Goal: Task Accomplishment & Management: Complete application form

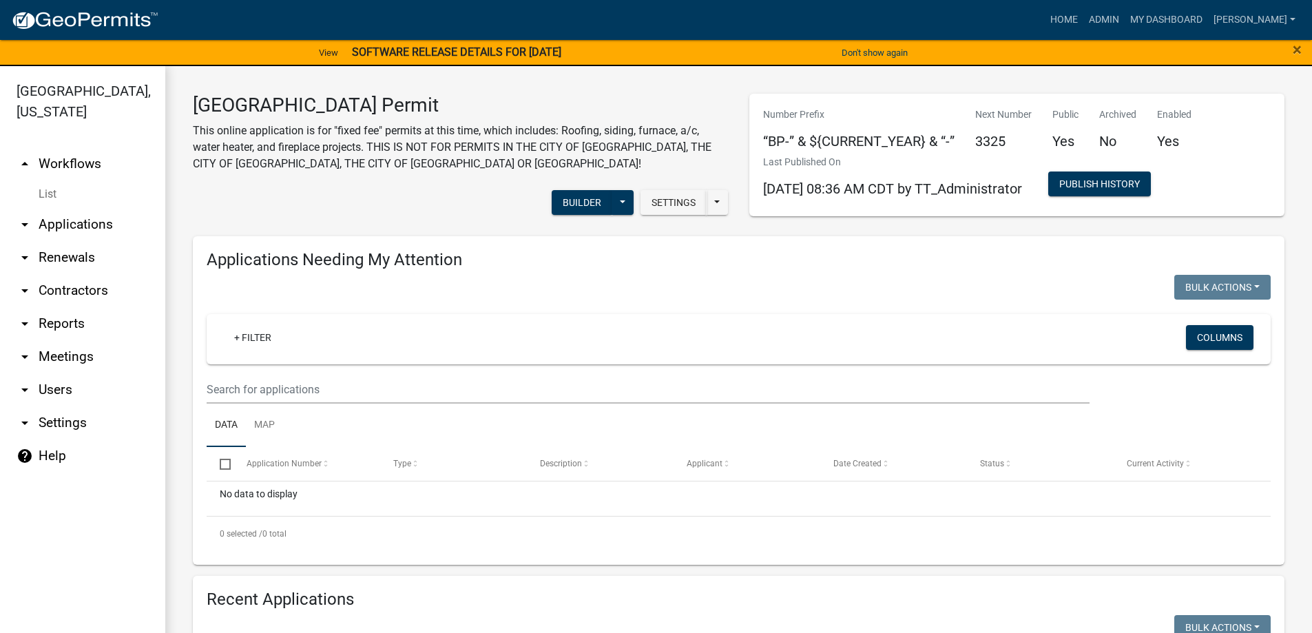
click at [55, 163] on link "arrow_drop_up Workflows" at bounding box center [82, 163] width 165 height 33
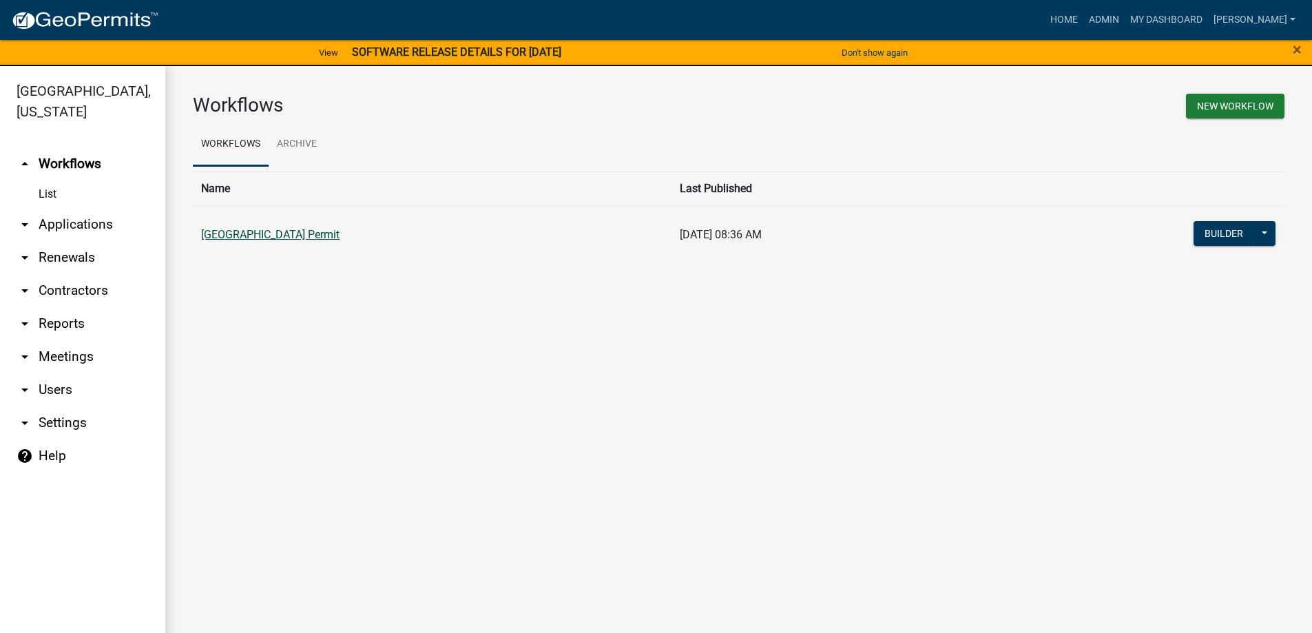
click at [257, 234] on link "[GEOGRAPHIC_DATA] Permit" at bounding box center [270, 234] width 138 height 13
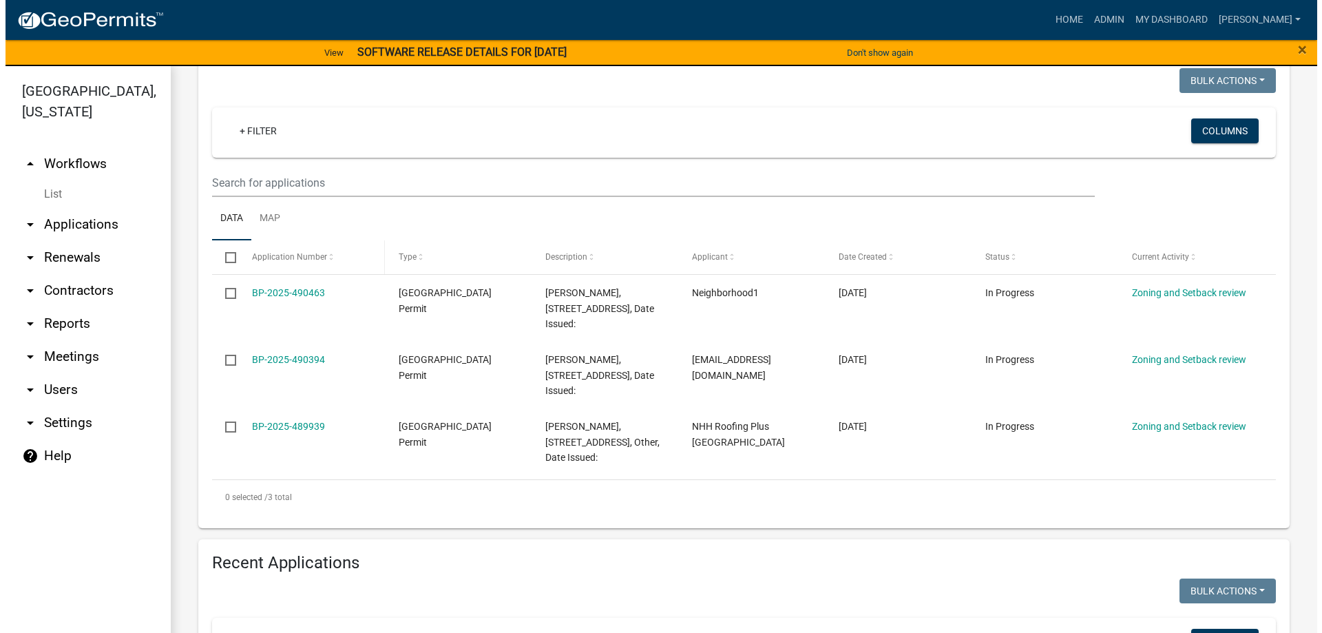
scroll to position [138, 0]
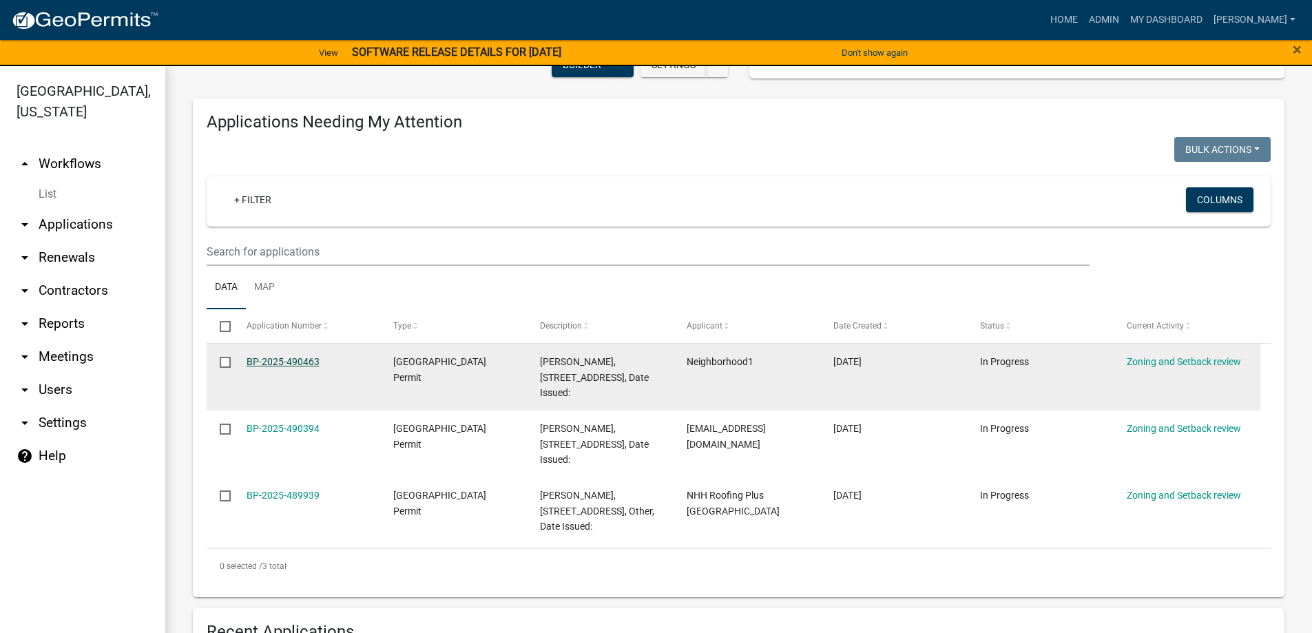
click at [278, 359] on link "BP-2025-490463" at bounding box center [283, 361] width 73 height 11
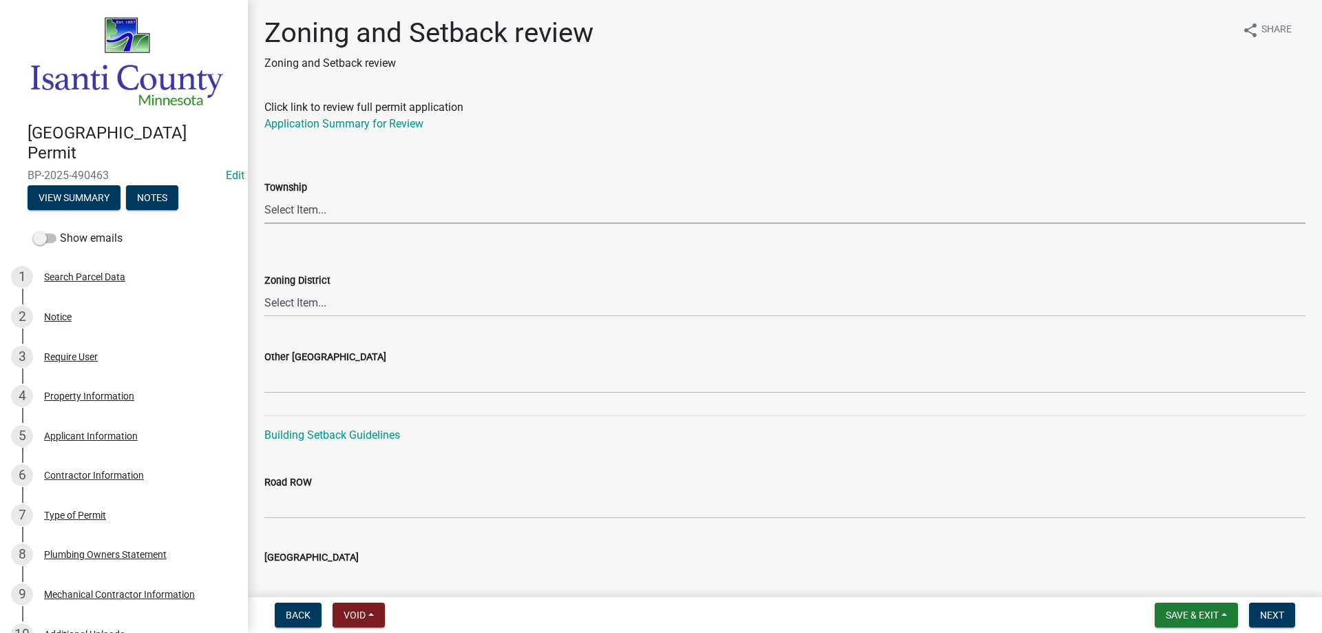
click at [283, 209] on select "Select Item... [PERSON_NAME] Cambridge [PERSON_NAME] Isanti [GEOGRAPHIC_DATA] […" at bounding box center [784, 210] width 1041 height 28
click at [264, 196] on select "Select Item... [PERSON_NAME] Cambridge [PERSON_NAME] Isanti [GEOGRAPHIC_DATA] […" at bounding box center [784, 210] width 1041 height 28
select select "f560308b-53fa-44b5-8e3f-cad33d7127c8"
click at [283, 301] on select "Select Item... Agricultural/Residential (A/R) Tier 1 General Business (B) Indus…" at bounding box center [784, 303] width 1041 height 28
click at [264, 289] on select "Select Item... Agricultural/Residential (A/R) Tier 1 General Business (B) Indus…" at bounding box center [784, 303] width 1041 height 28
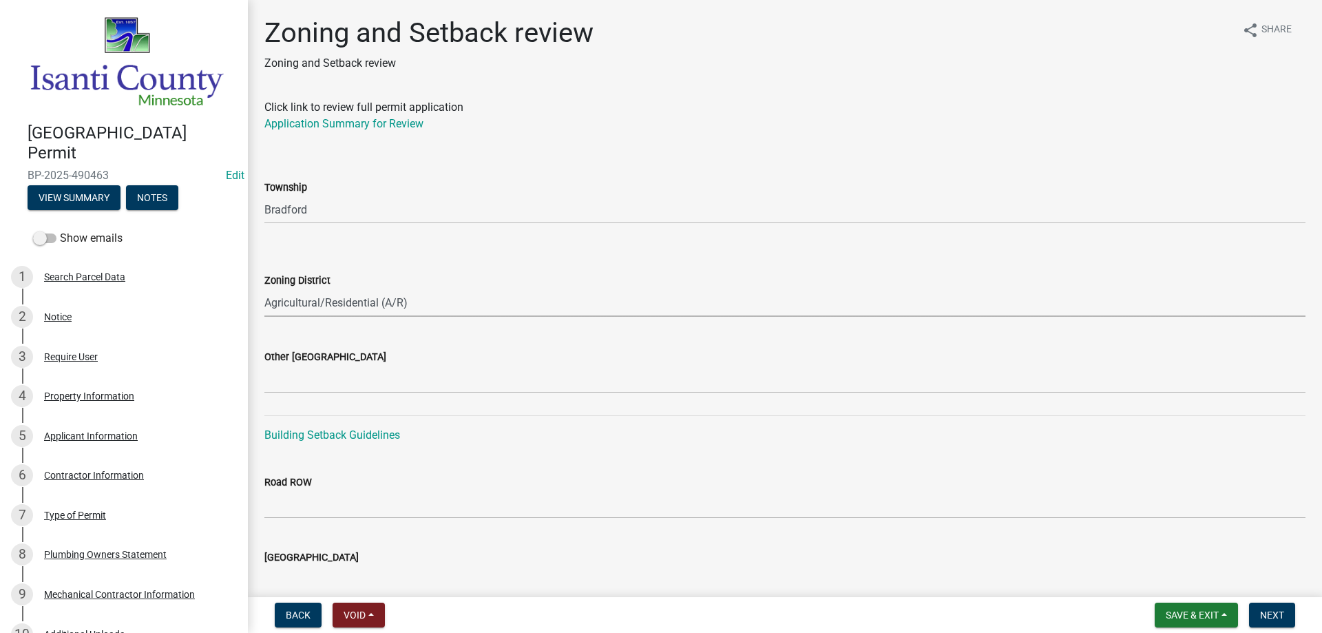
select select "55e8a5cf-285f-40b2-b696-56a64a6e31ef"
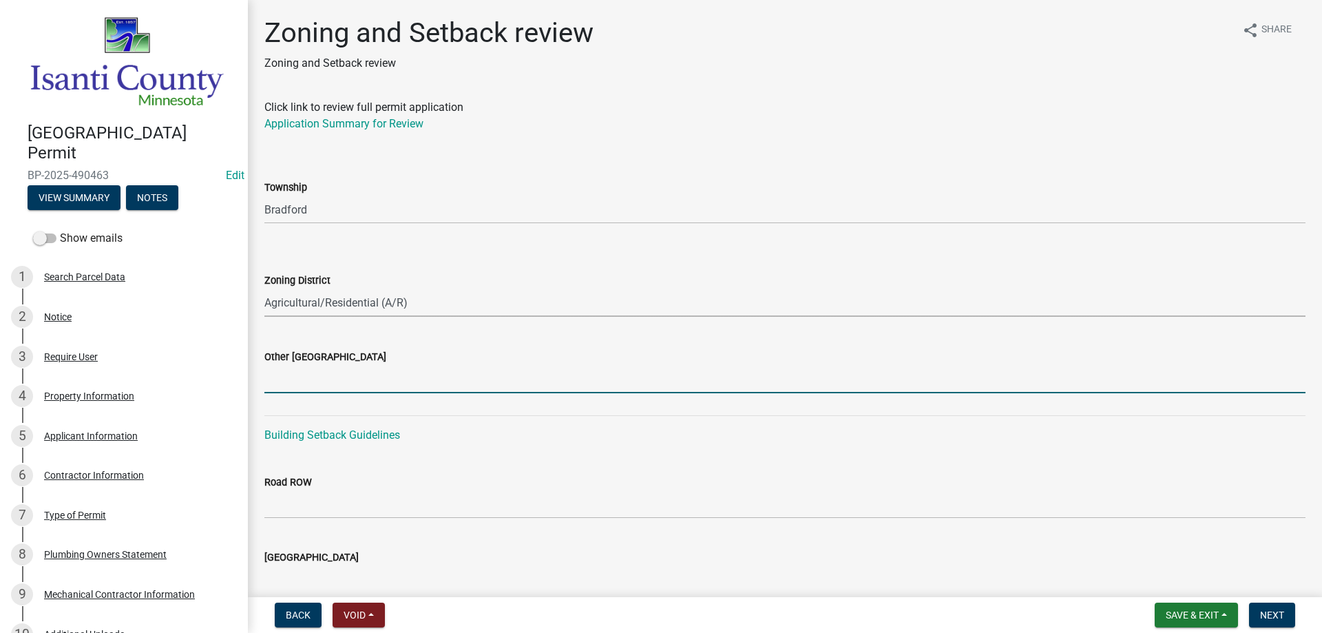
click at [308, 373] on input "Other [GEOGRAPHIC_DATA]" at bounding box center [784, 379] width 1041 height 28
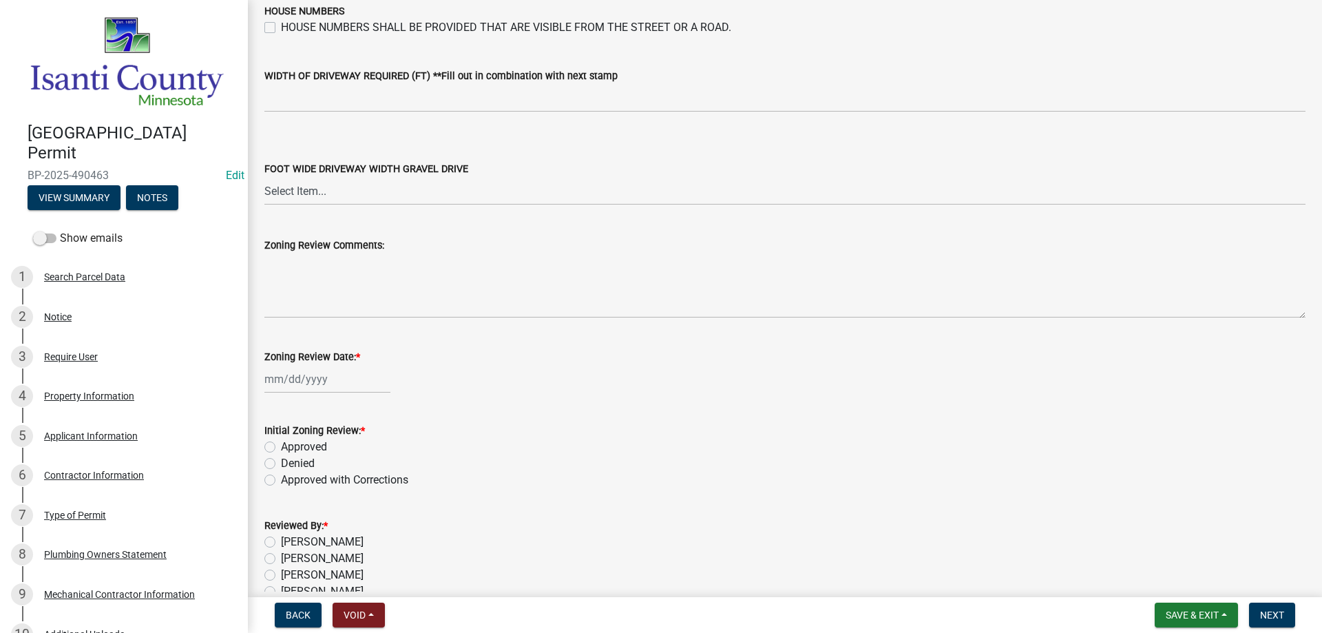
scroll to position [2337, 0]
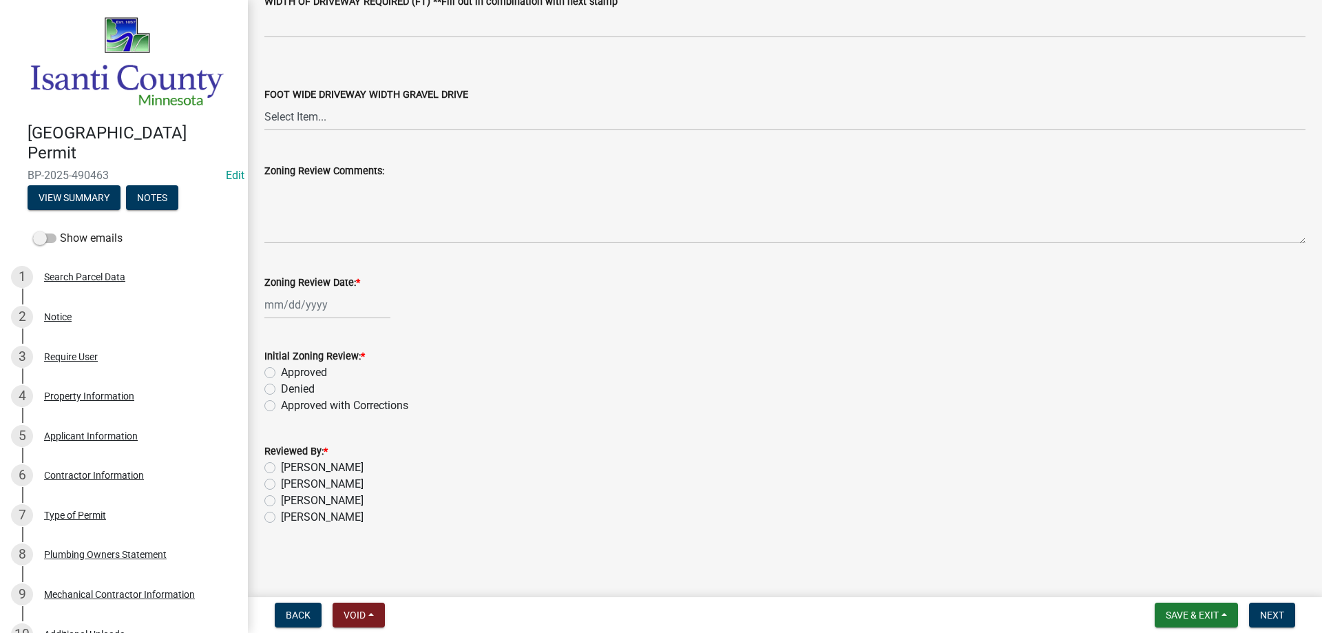
type input "32/35/24"
click at [304, 315] on div at bounding box center [327, 305] width 126 height 28
select select "10"
select select "2025"
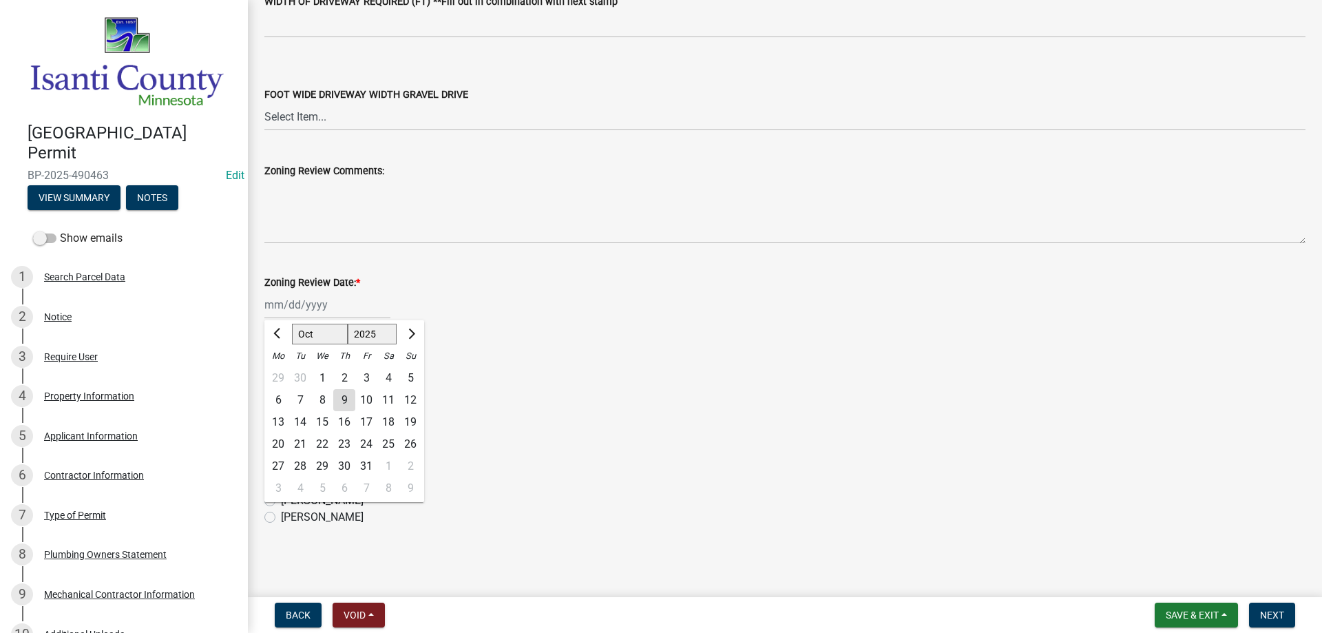
click at [344, 409] on div "9" at bounding box center [344, 400] width 22 height 22
type input "[DATE]"
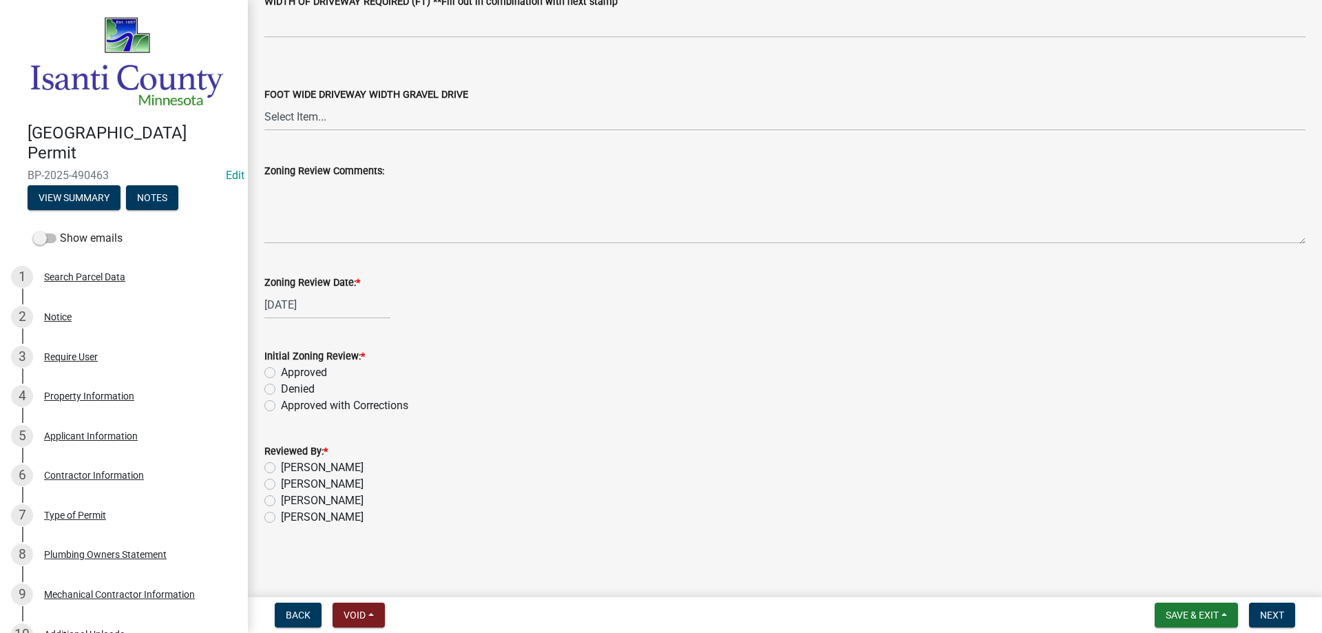
click at [281, 374] on label "Approved" at bounding box center [304, 372] width 46 height 17
click at [281, 373] on input "Approved" at bounding box center [285, 368] width 9 height 9
radio input "true"
click at [281, 514] on label "[PERSON_NAME]" at bounding box center [322, 517] width 83 height 17
click at [281, 514] on input "[PERSON_NAME]" at bounding box center [285, 513] width 9 height 9
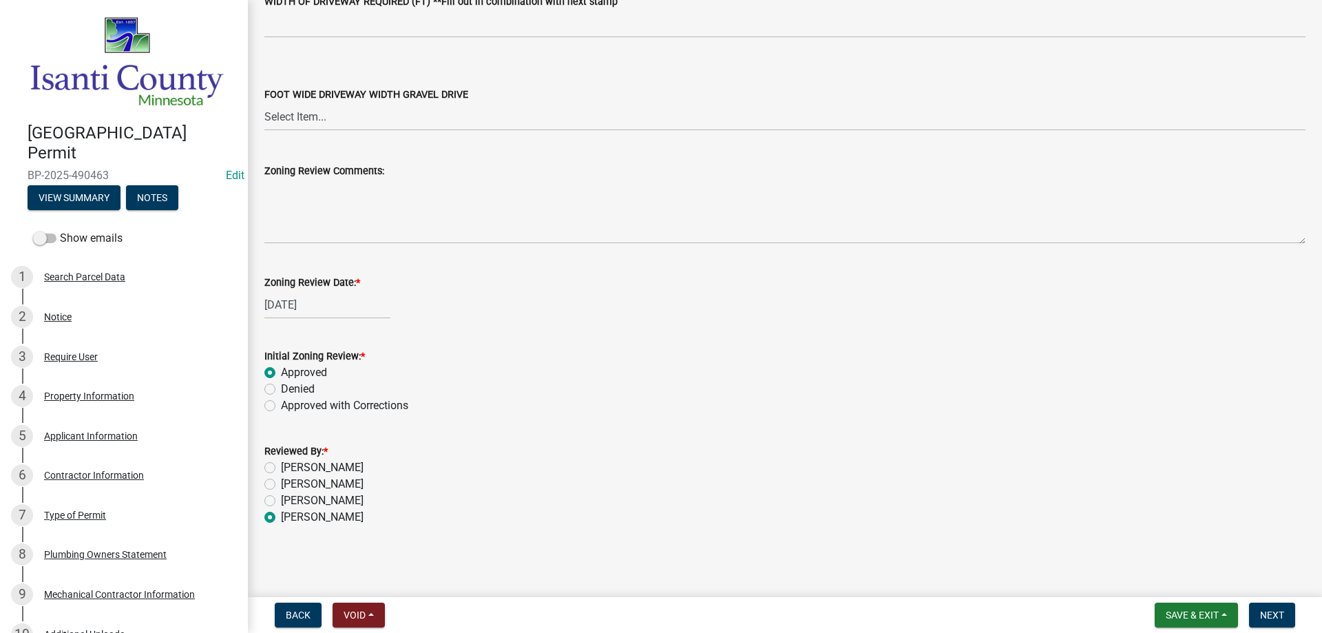
radio input "true"
click at [1277, 616] on span "Next" at bounding box center [1272, 614] width 24 height 11
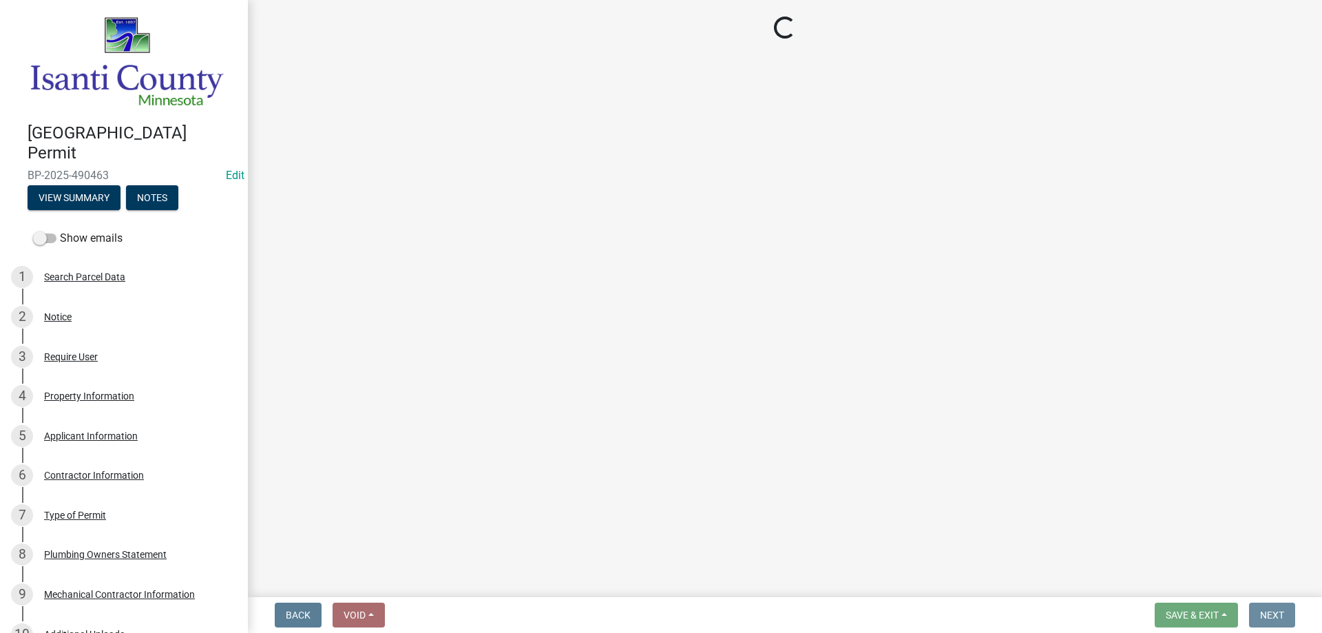
scroll to position [0, 0]
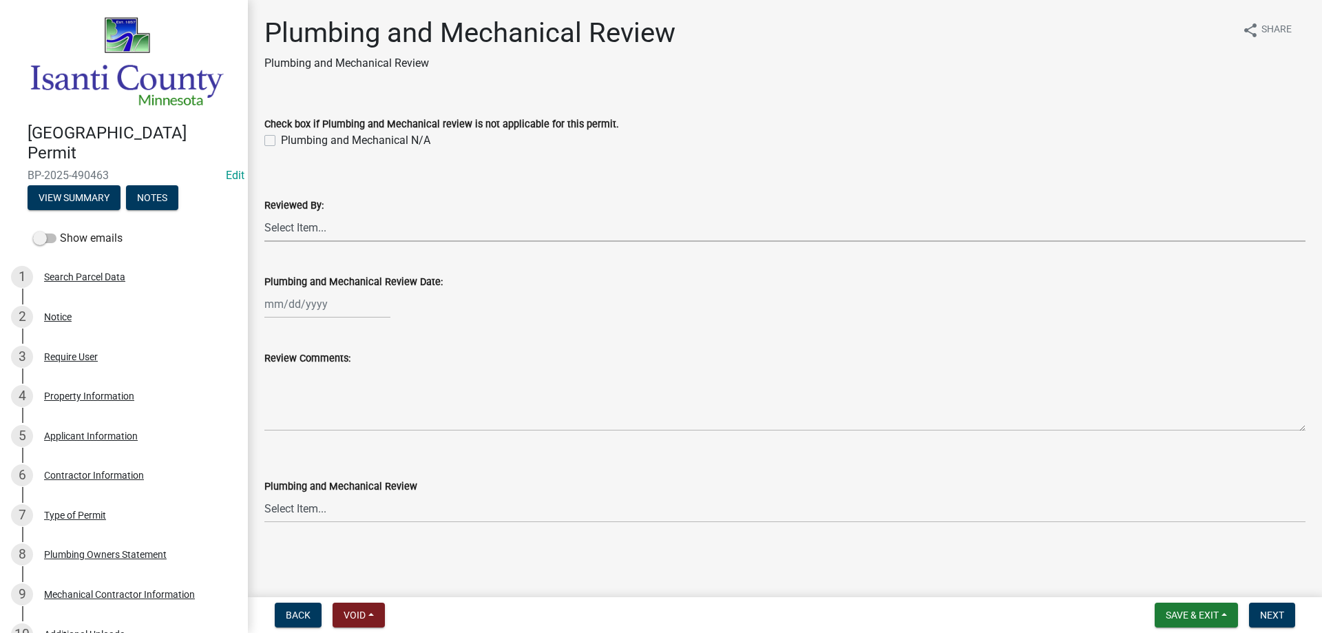
click at [273, 233] on select "Select Item... [PERSON_NAME] [PERSON_NAME] [PERSON_NAME] [PERSON_NAME] [PERSON_…" at bounding box center [784, 227] width 1041 height 28
click at [264, 213] on select "Select Item... [PERSON_NAME] [PERSON_NAME] [PERSON_NAME] [PERSON_NAME] [PERSON_…" at bounding box center [784, 227] width 1041 height 28
select select "81bc52f6-788d-4852-bfd8-0afa9d74c98d"
click at [291, 307] on div at bounding box center [327, 304] width 126 height 28
select select "10"
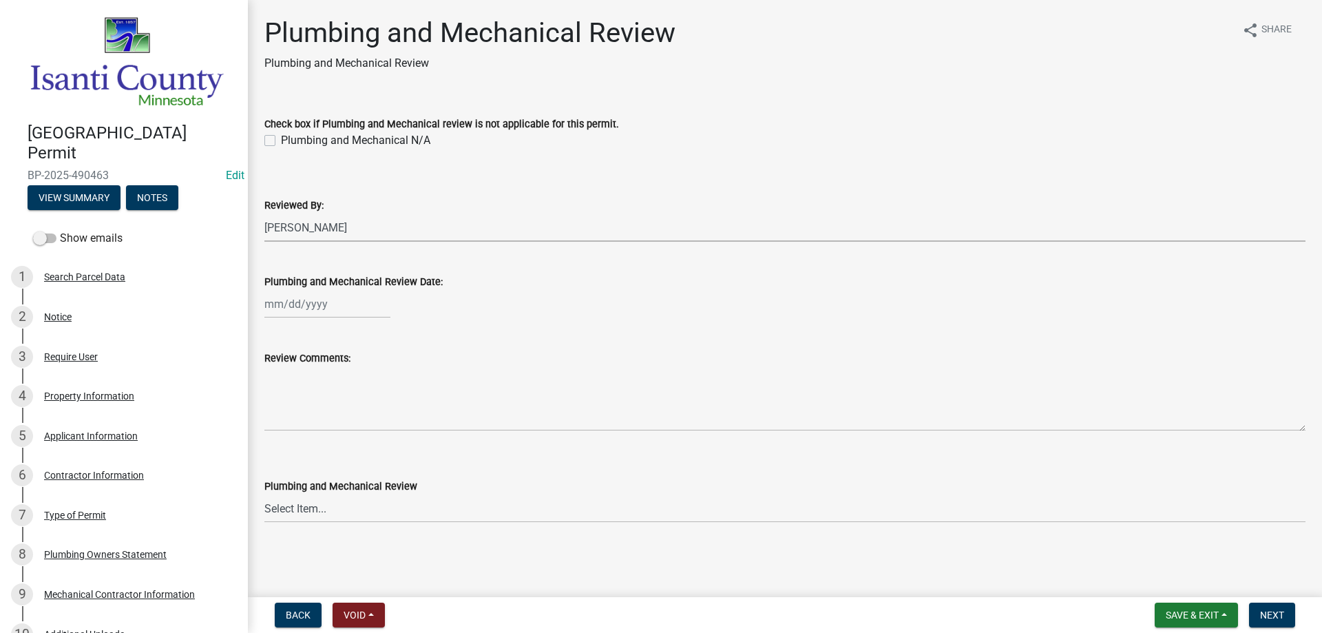
select select "2025"
click at [340, 397] on div "9" at bounding box center [344, 399] width 22 height 22
type input "[DATE]"
click at [301, 506] on select "Select Item... Approved Denied Approved with Corrections" at bounding box center [784, 508] width 1041 height 28
click at [264, 494] on select "Select Item... Approved Denied Approved with Corrections" at bounding box center [784, 508] width 1041 height 28
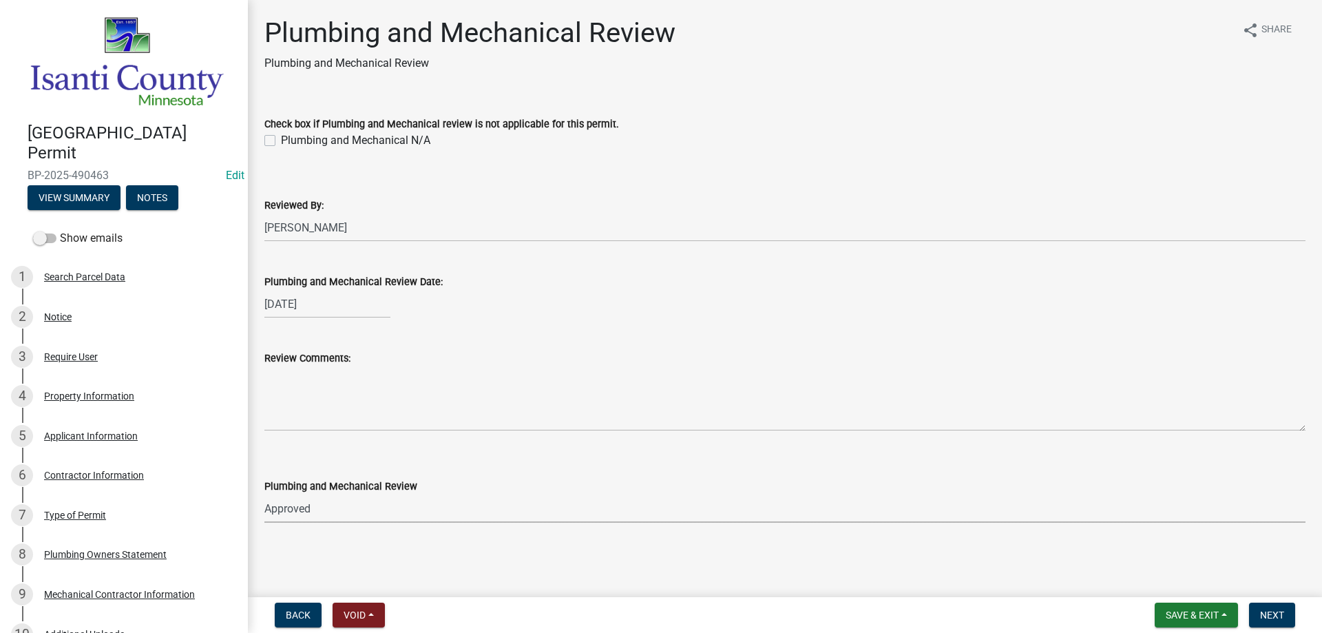
select select "060b00b2-ca65-431e-8b4a-bae5a2e790db"
click at [1269, 609] on span "Next" at bounding box center [1272, 614] width 24 height 11
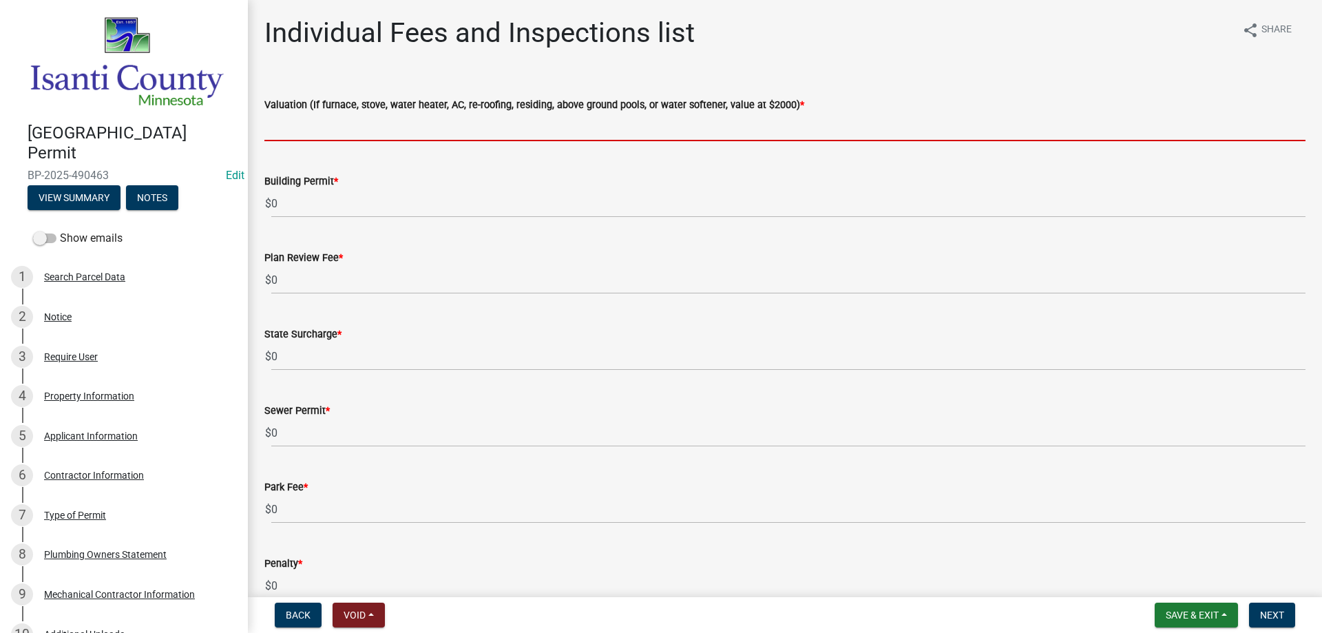
click at [312, 130] on input "text" at bounding box center [784, 127] width 1041 height 28
type input "2000"
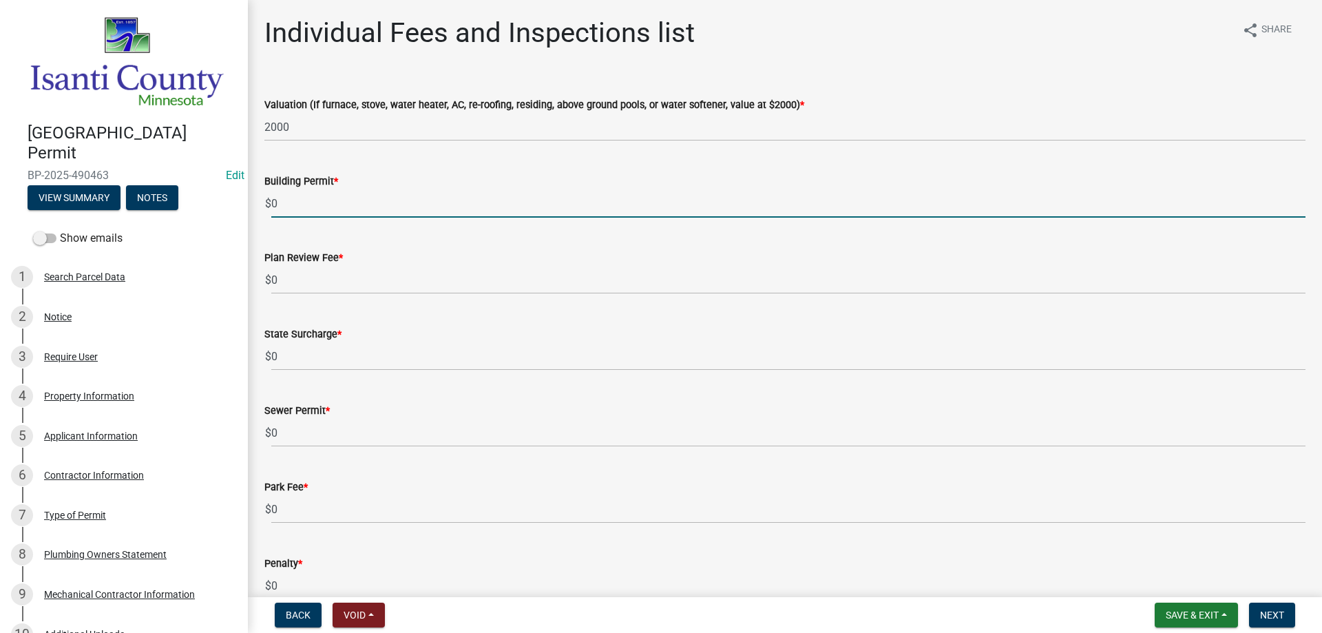
drag, startPoint x: 277, startPoint y: 201, endPoint x: 242, endPoint y: 201, distance: 35.1
click at [242, 201] on div "[GEOGRAPHIC_DATA] Permit BP-2025-490463 Edit View Summary Notes Show emails 1 S…" at bounding box center [661, 316] width 1322 height 633
type input "70"
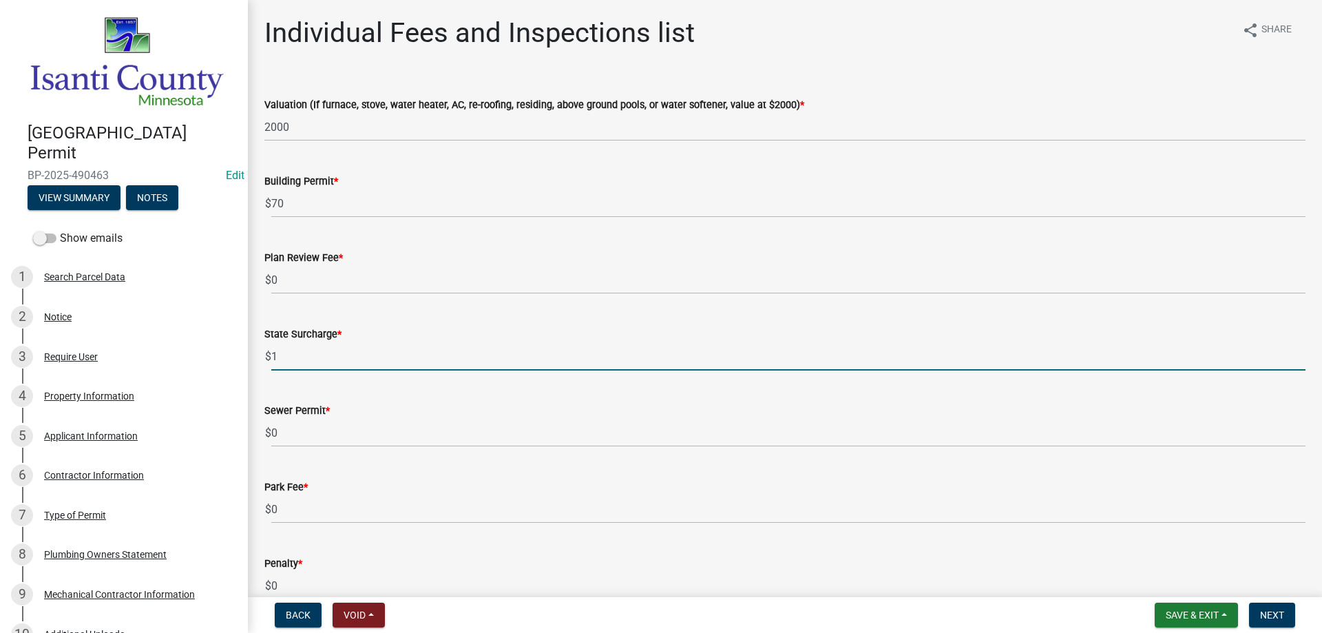
type input "1"
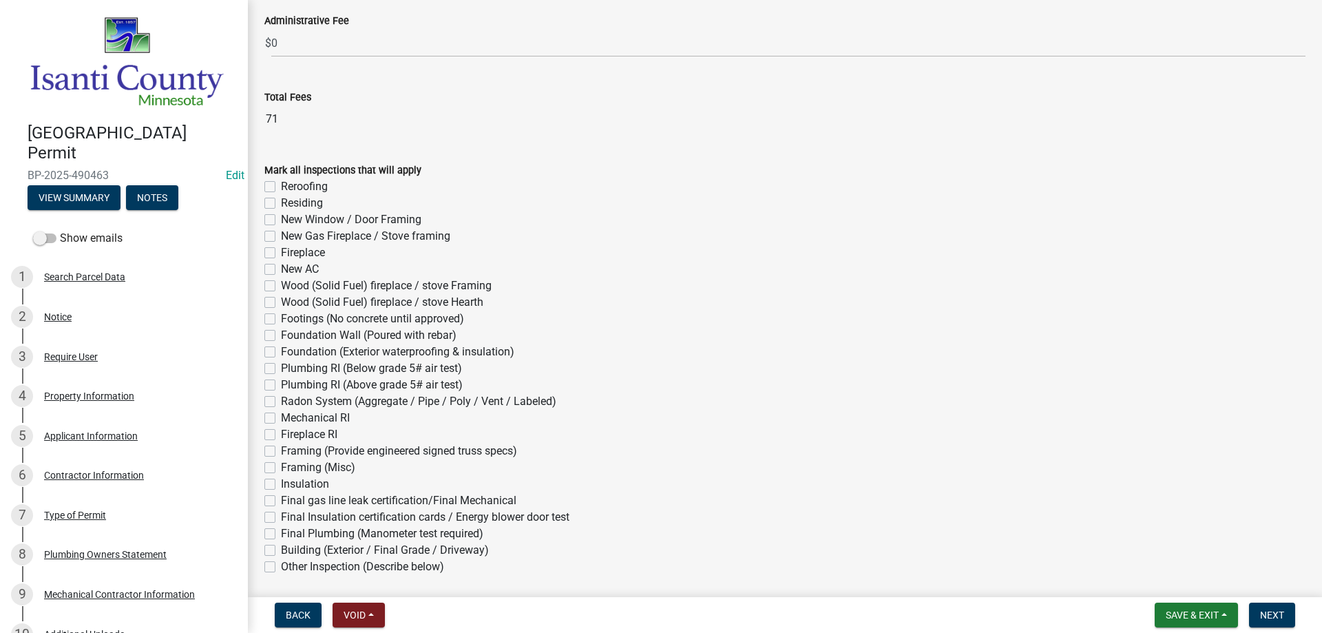
scroll to position [620, 0]
click at [281, 413] on label "Mechanical RI" at bounding box center [315, 417] width 69 height 17
click at [281, 413] on input "Mechanical RI" at bounding box center [285, 413] width 9 height 9
checkbox input "true"
checkbox input "false"
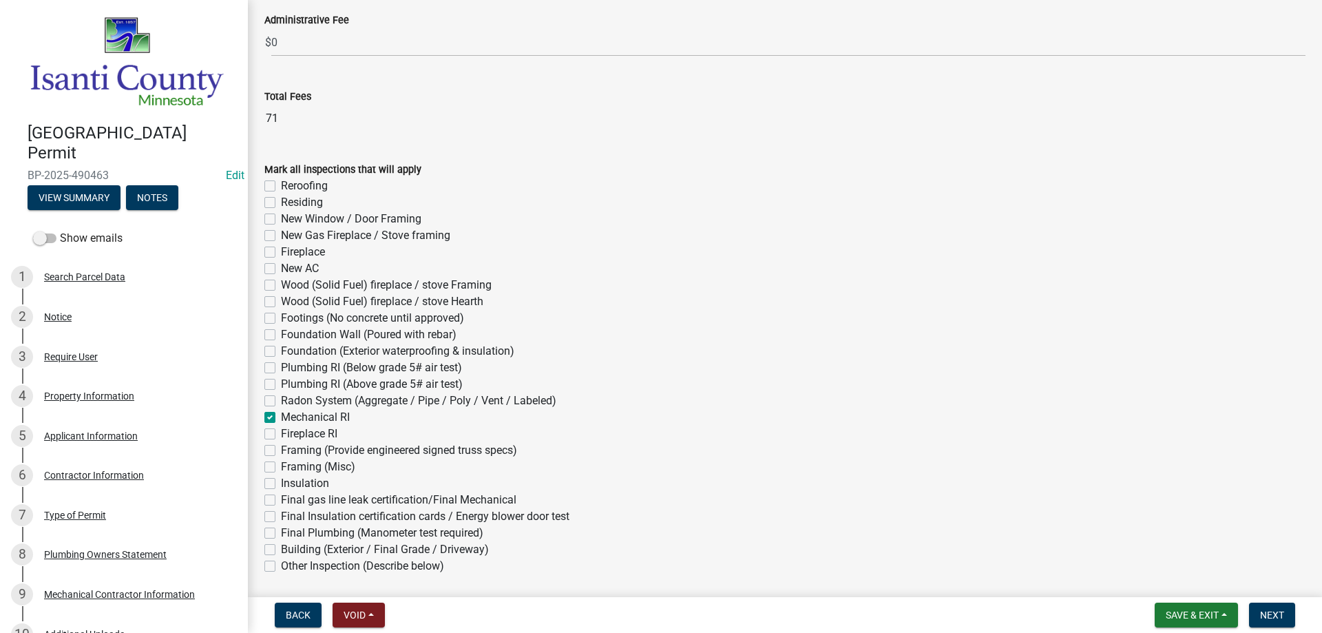
checkbox input "false"
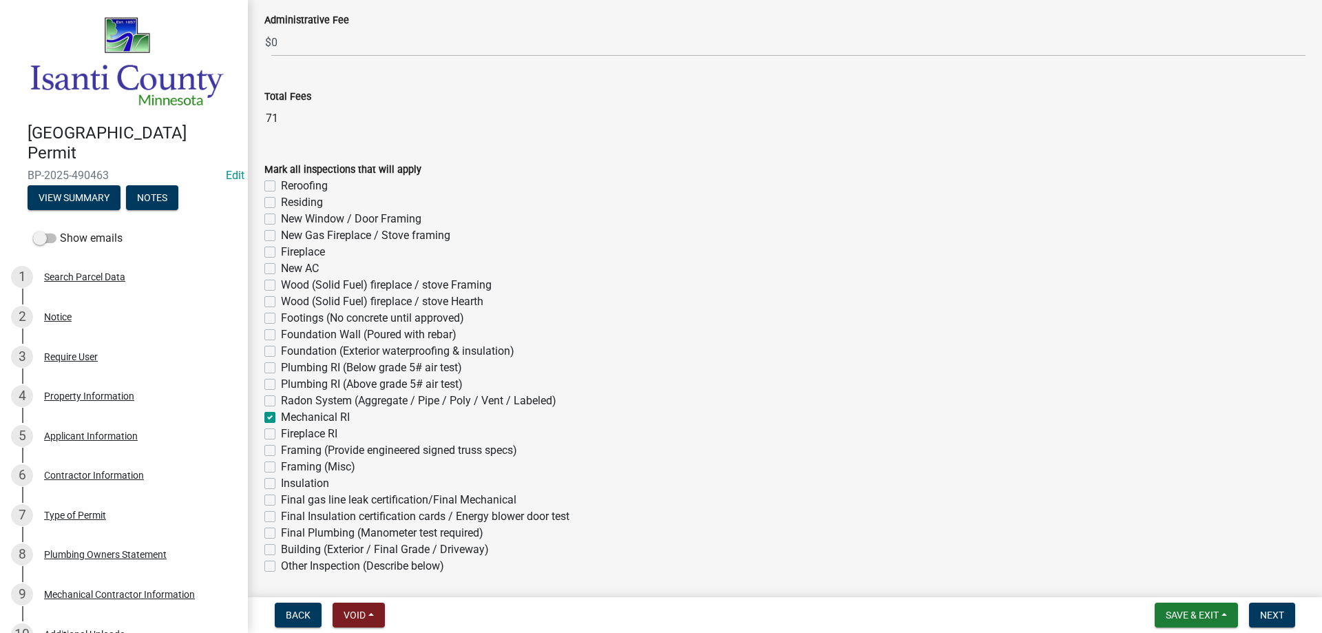
checkbox input "false"
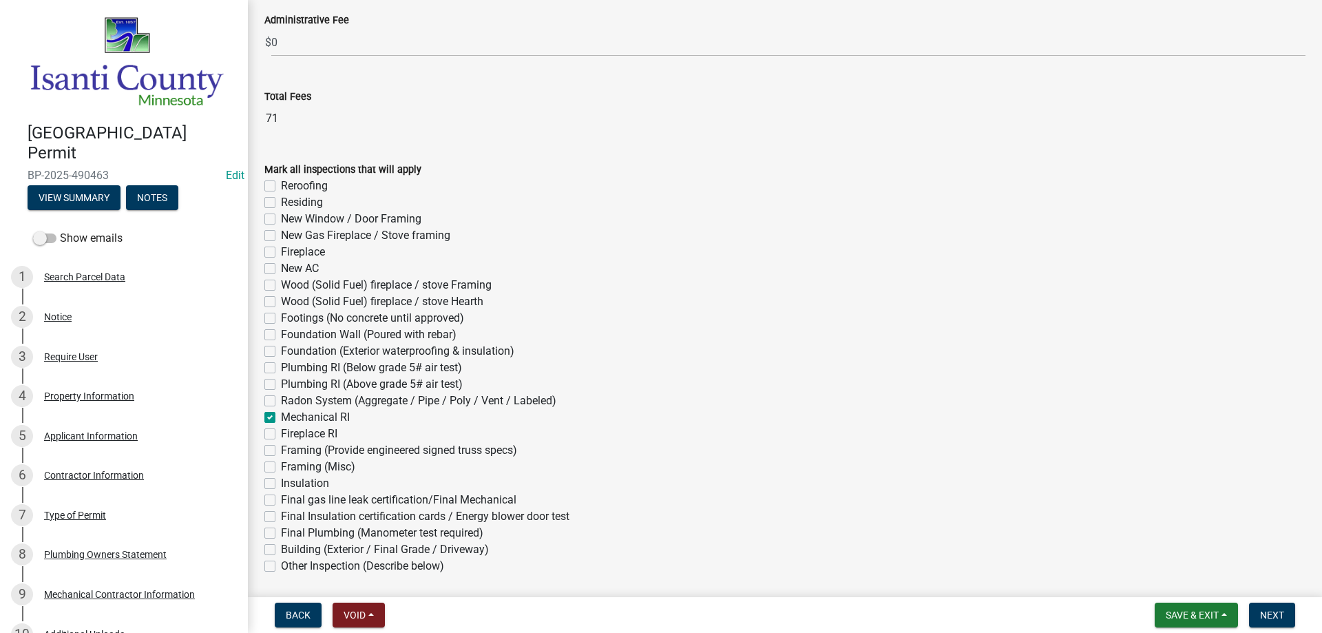
checkbox input "false"
checkbox input "true"
checkbox input "false"
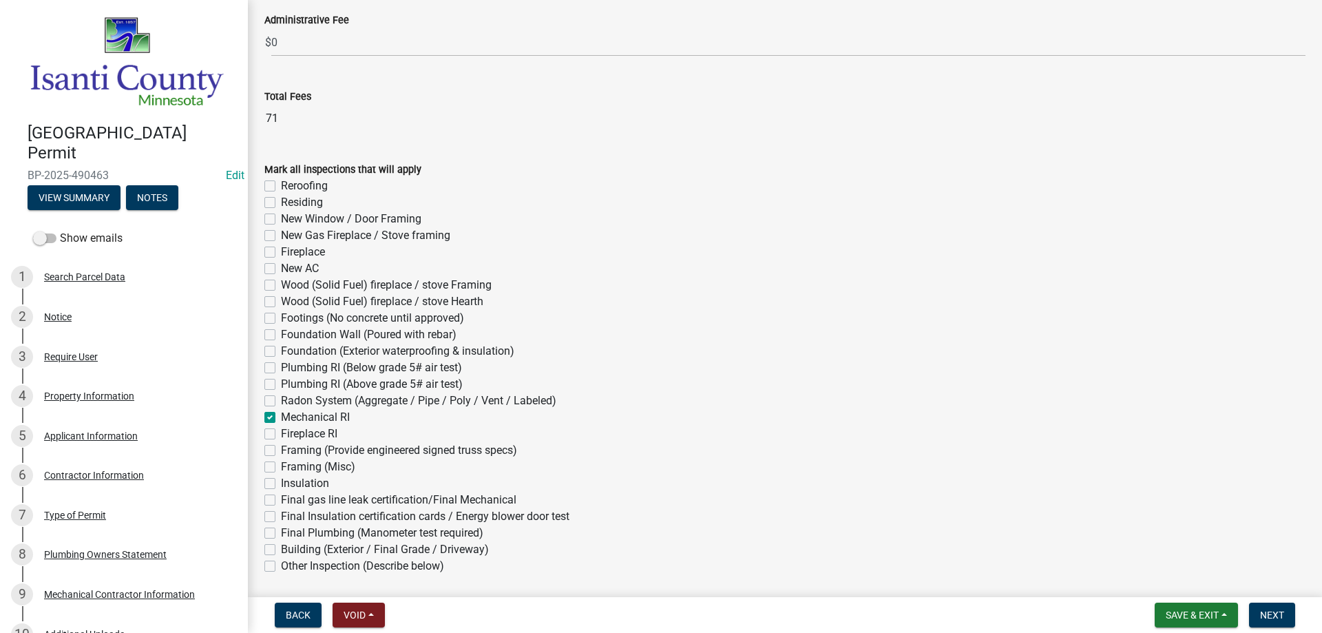
checkbox input "false"
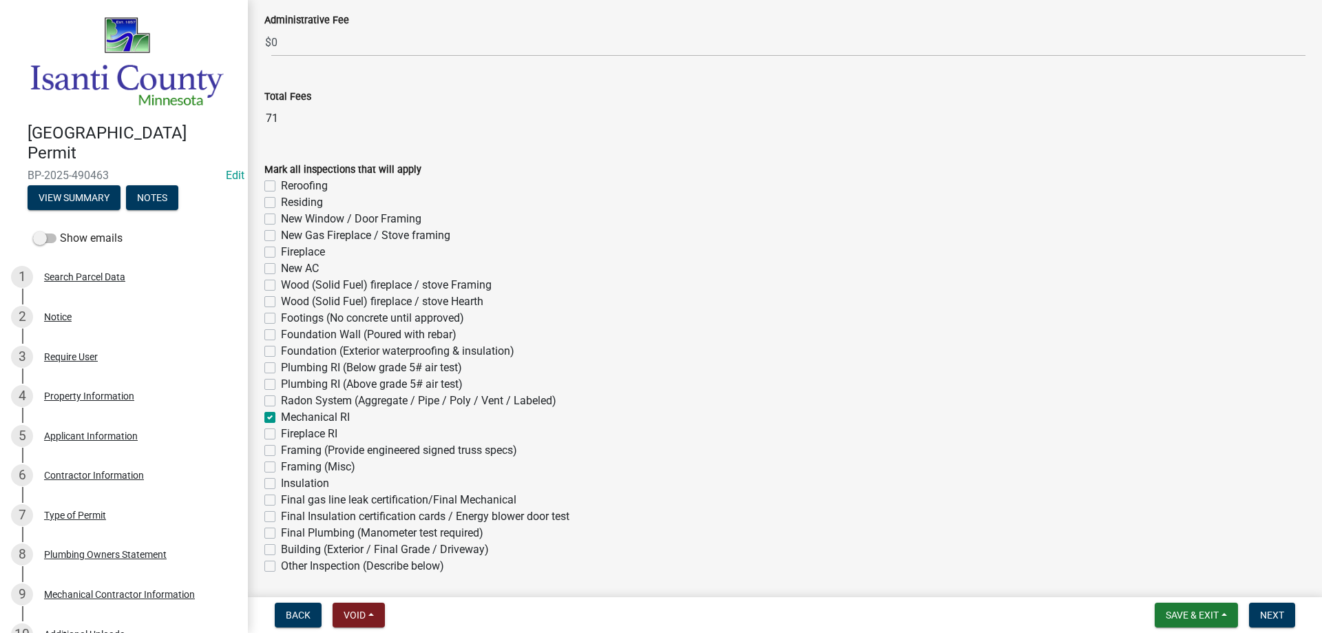
checkbox input "false"
click at [281, 497] on label "Final gas line leak certification/Final Mechanical" at bounding box center [399, 500] width 236 height 17
click at [281, 497] on input "Final gas line leak certification/Final Mechanical" at bounding box center [285, 496] width 9 height 9
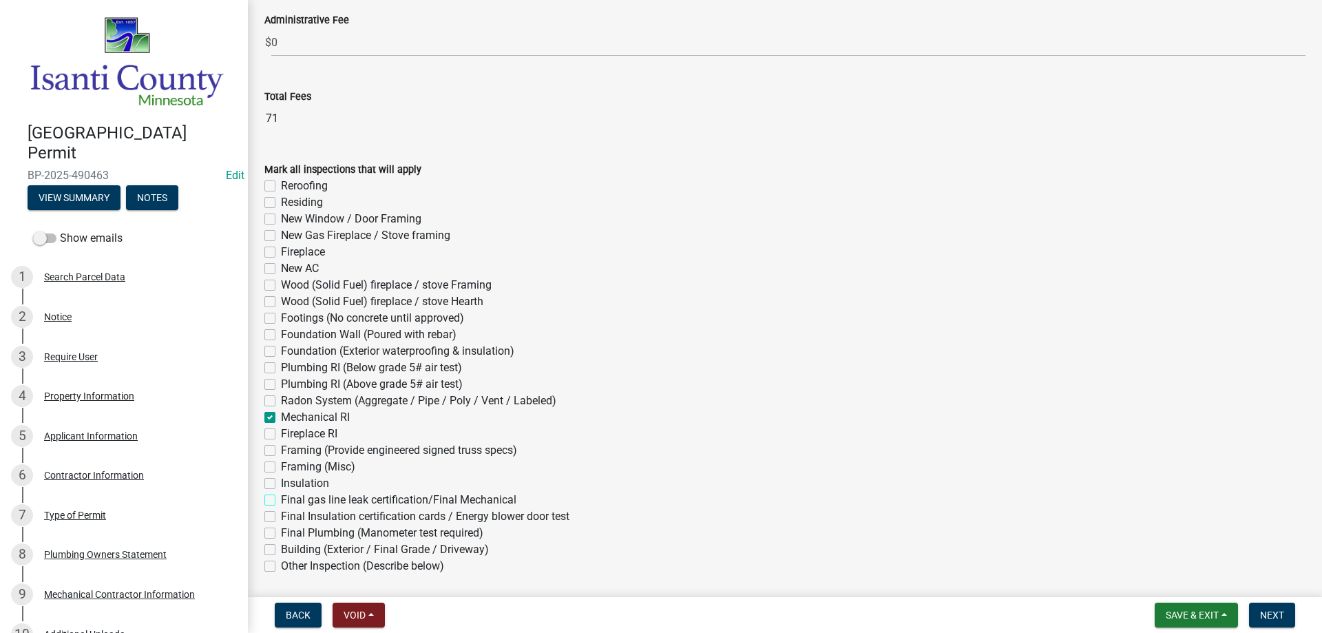
checkbox input "true"
checkbox input "false"
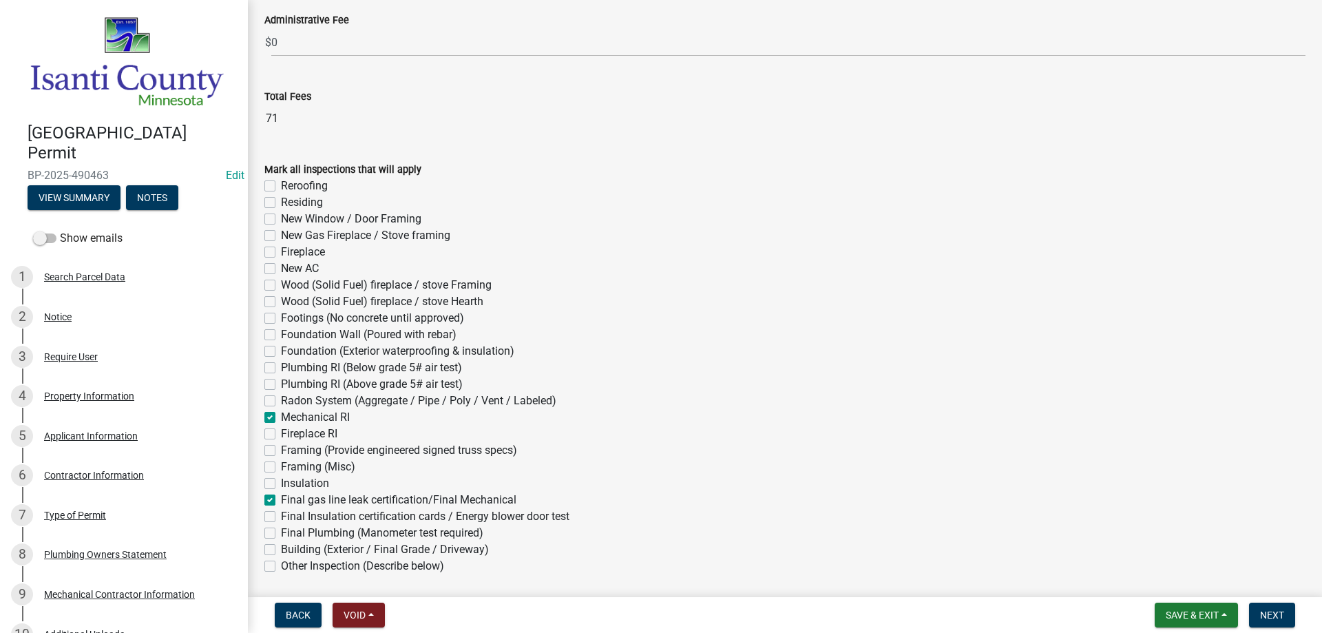
checkbox input "false"
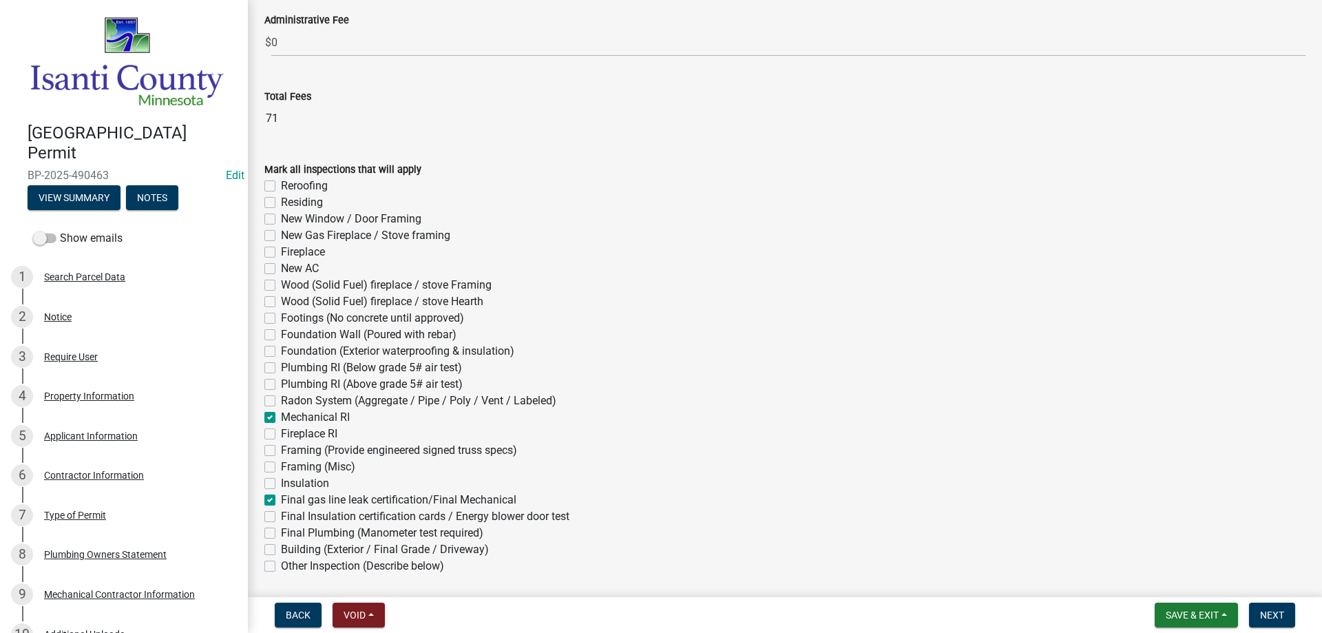
checkbox input "false"
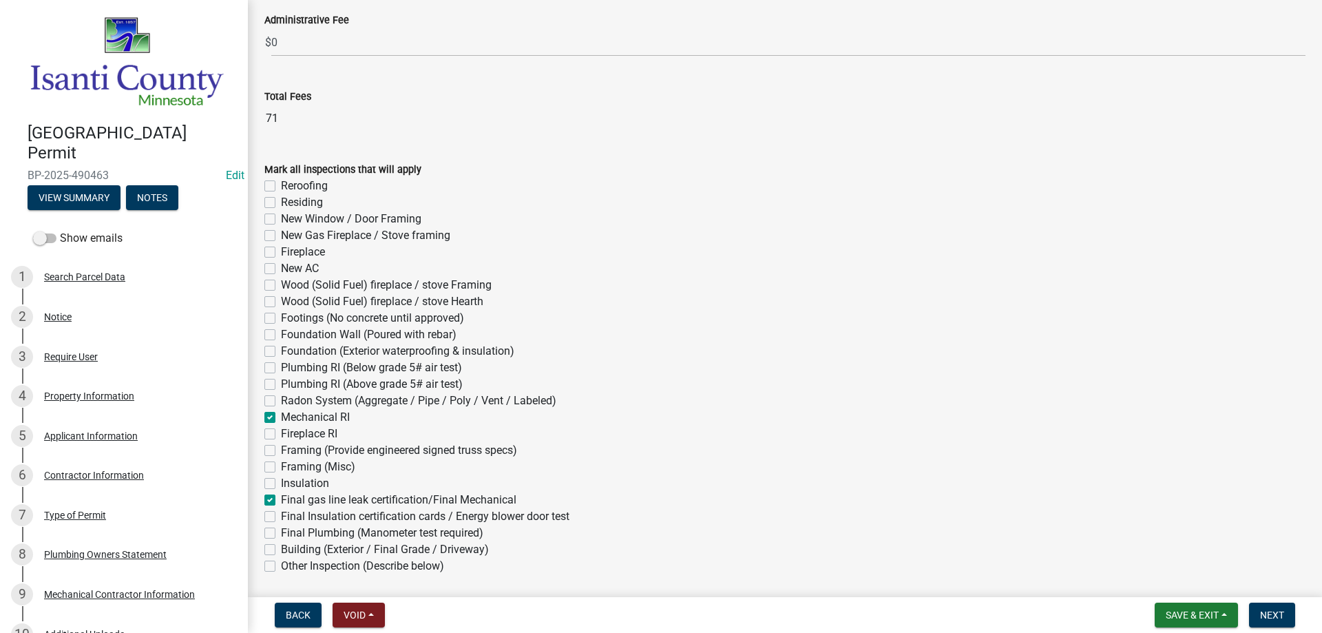
checkbox input "true"
checkbox input "false"
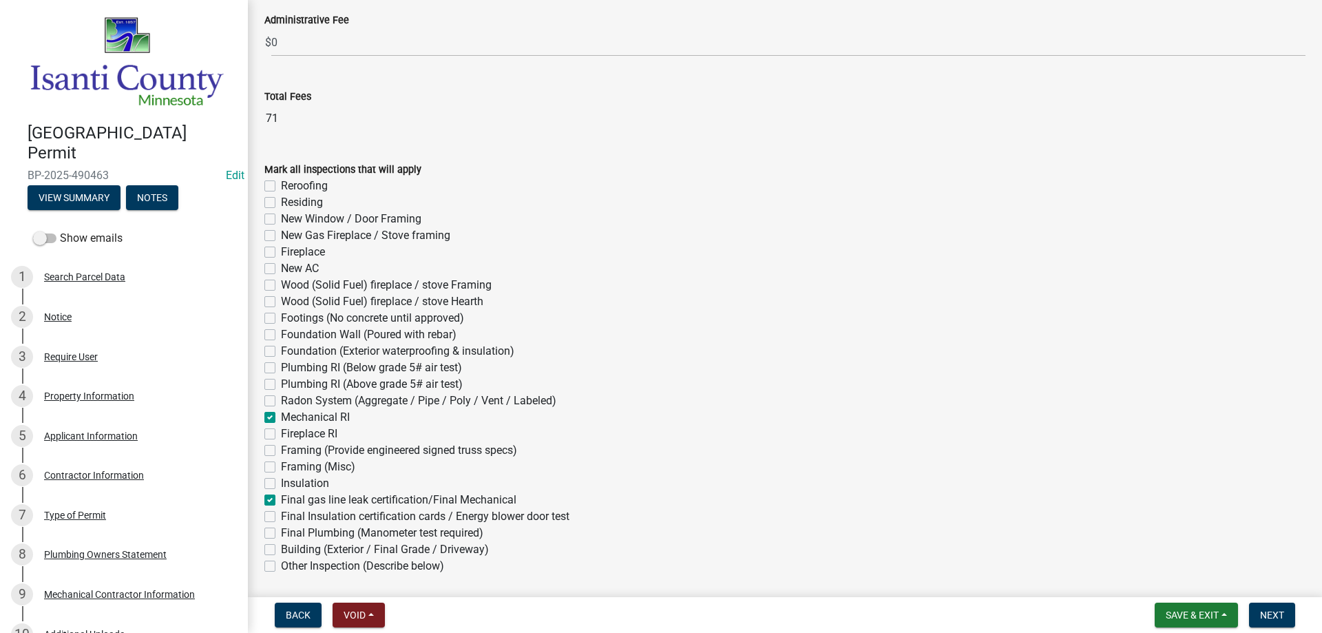
checkbox input "true"
checkbox input "false"
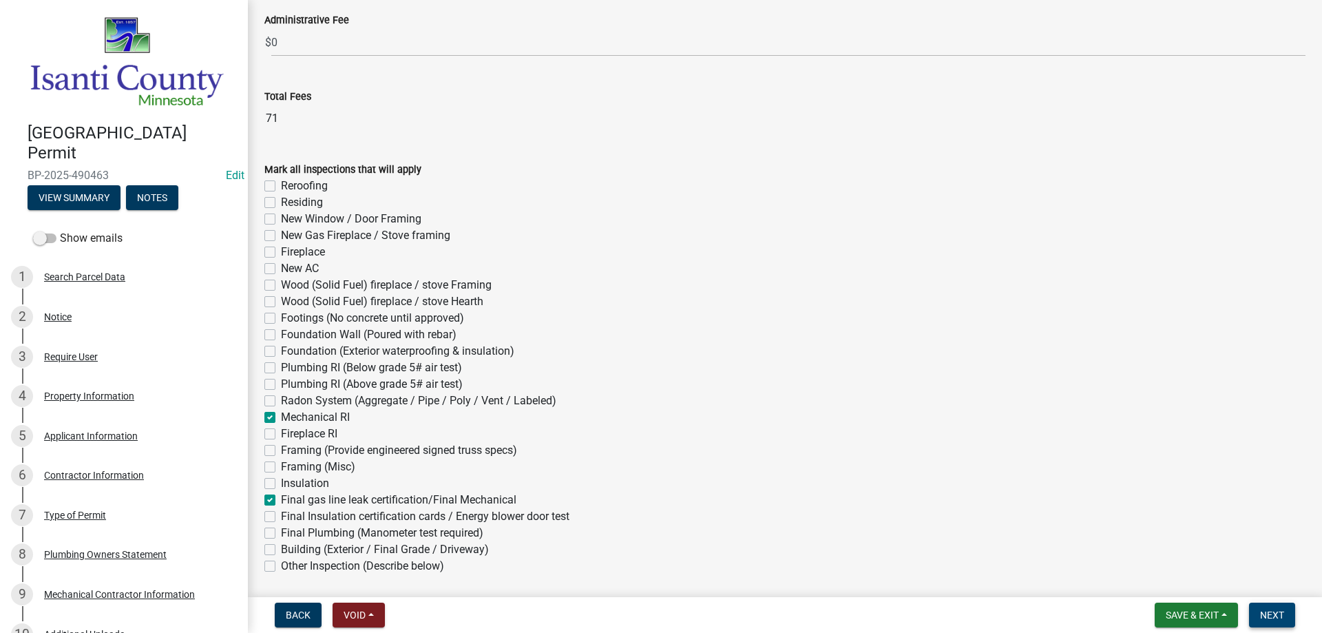
click at [1267, 608] on button "Next" at bounding box center [1272, 615] width 46 height 25
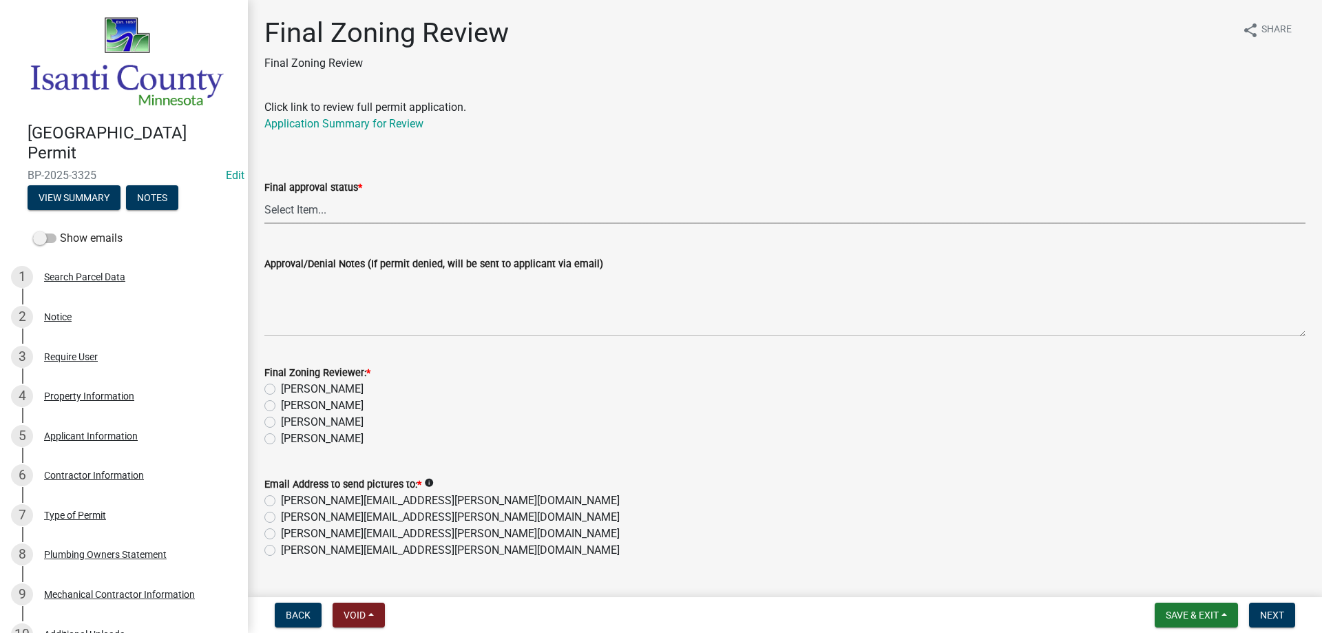
click at [299, 213] on select "Select Item... Approved Denied" at bounding box center [784, 210] width 1041 height 28
click at [264, 196] on select "Select Item... Approved Denied" at bounding box center [784, 210] width 1041 height 28
select select "ea18257a-8a04-42cc-b171-77fc38c97f37"
click at [281, 439] on label "[PERSON_NAME]" at bounding box center [322, 438] width 83 height 17
click at [281, 439] on input "[PERSON_NAME]" at bounding box center [285, 434] width 9 height 9
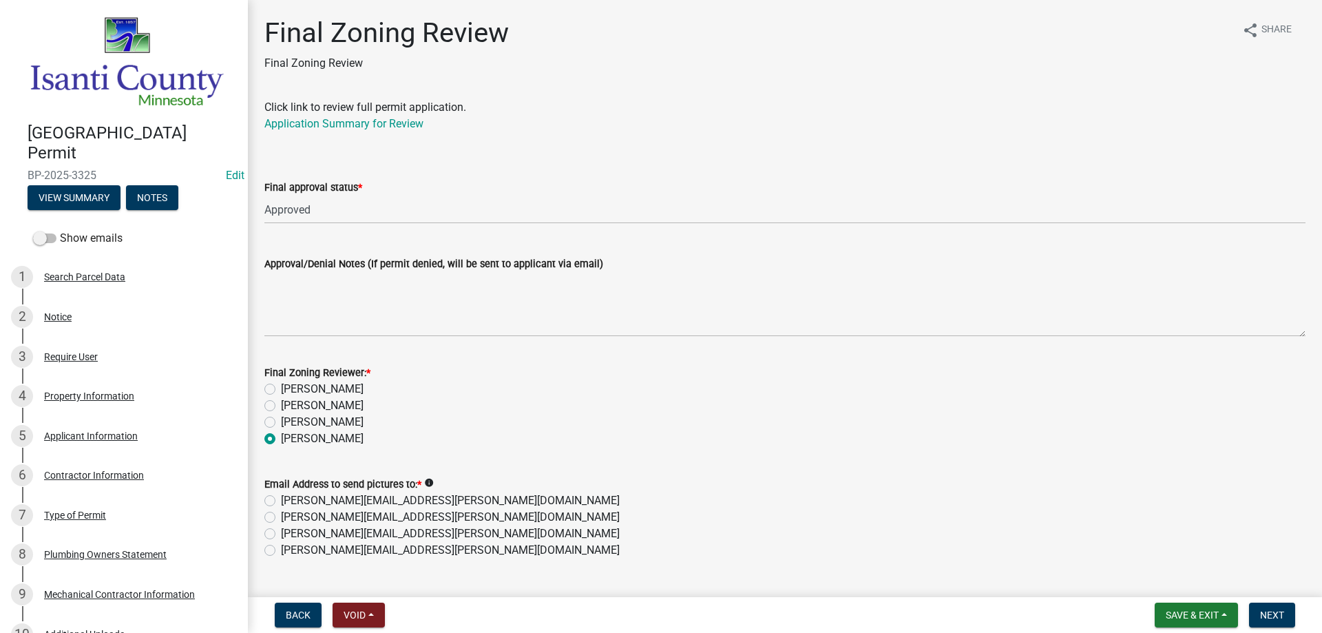
radio input "true"
click at [281, 553] on label "[PERSON_NAME][EMAIL_ADDRESS][PERSON_NAME][DOMAIN_NAME]" at bounding box center [450, 550] width 339 height 17
click at [281, 551] on input "[PERSON_NAME][EMAIL_ADDRESS][PERSON_NAME][DOMAIN_NAME]" at bounding box center [285, 546] width 9 height 9
radio input "true"
click at [1284, 612] on span "Next" at bounding box center [1272, 614] width 24 height 11
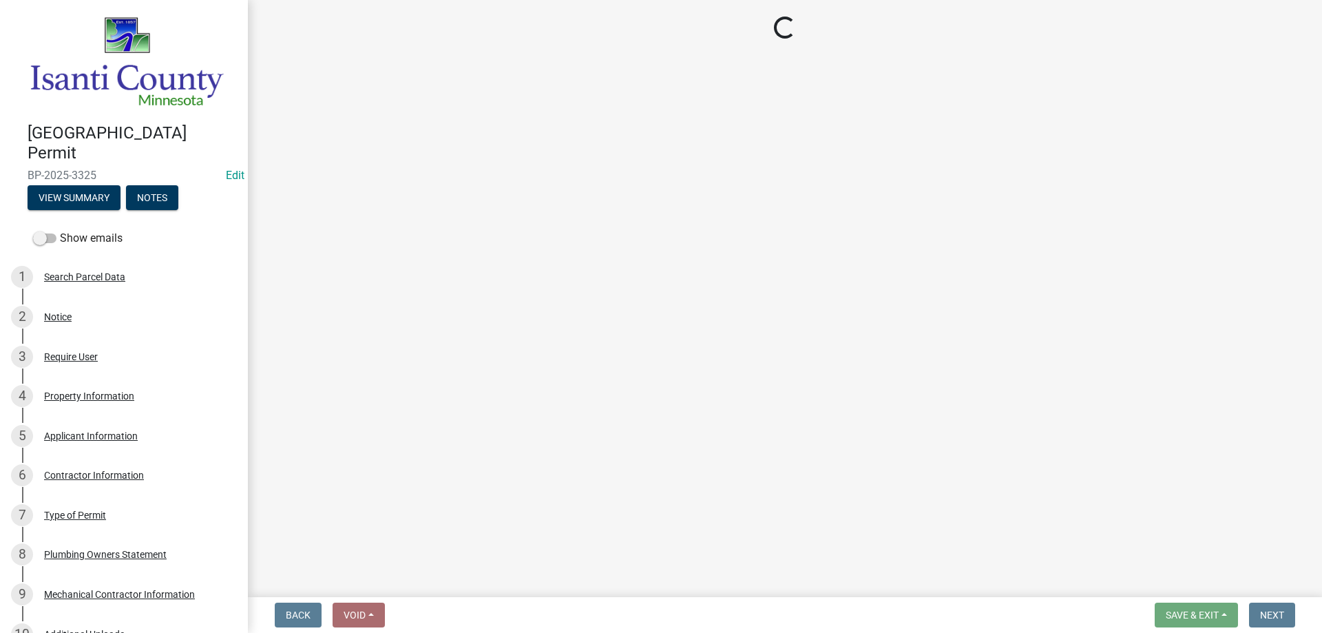
select select "3: 3"
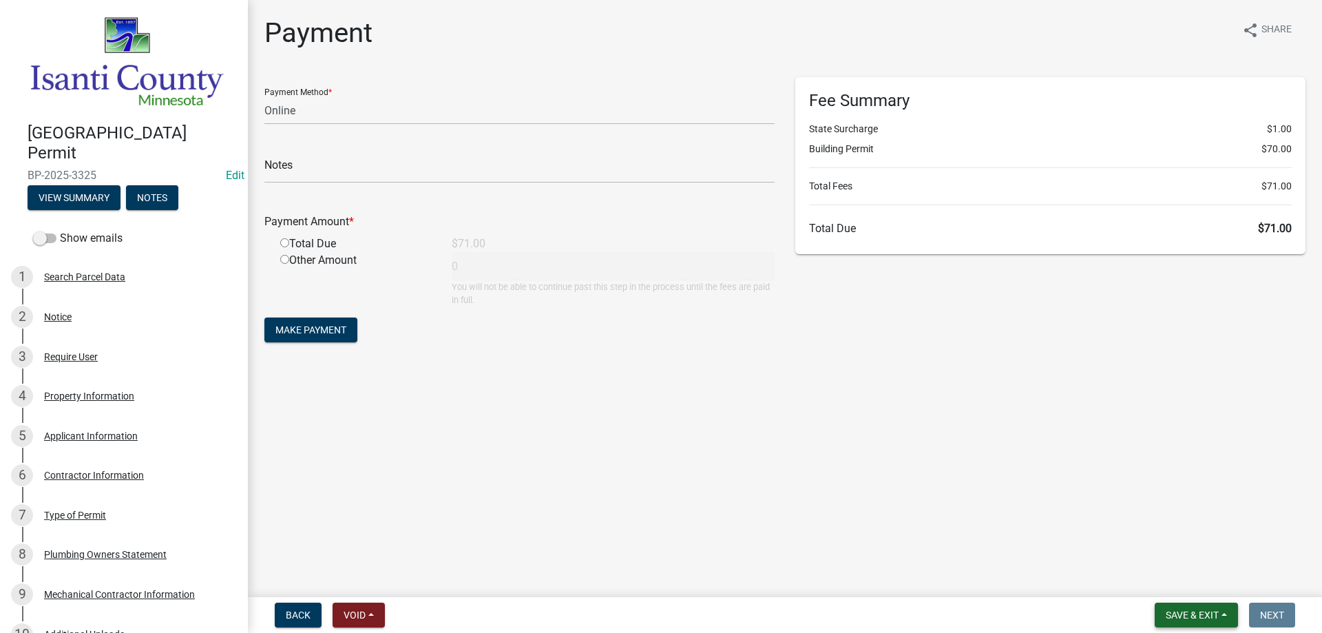
click at [1200, 618] on span "Save & Exit" at bounding box center [1192, 614] width 53 height 11
click at [1178, 581] on button "Save & Exit" at bounding box center [1183, 579] width 110 height 33
